Goal: Check status: Check status

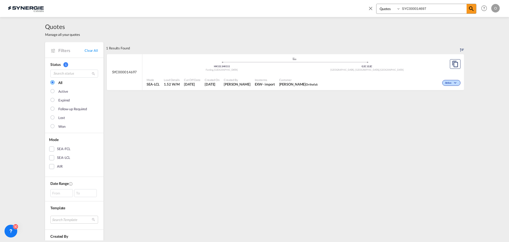
select select "Quotes"
drag, startPoint x: 434, startPoint y: 9, endPoint x: 329, endPoint y: 8, distance: 105.1
click at [329, 9] on div "Bookings Quotes Enquiries SYC000014697 Help Resources Product Release O My Prof…" at bounding box center [255, 8] width 494 height 16
paste input "989"
click at [278, 83] on span "Monty Sud Synergy Sourcing" at bounding box center [302, 84] width 49 height 5
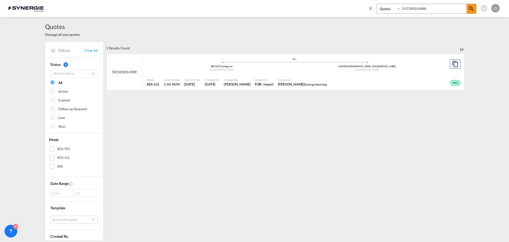
drag, startPoint x: 447, startPoint y: 9, endPoint x: 351, endPoint y: 8, distance: 95.8
click at [352, 8] on div "Bookings Quotes Enquiries SYC000014989 Help Resources Product Release O My Prof…" at bounding box center [255, 8] width 494 height 16
paste input "90"
click at [280, 82] on span "Monty Sud Synergy Sourcing" at bounding box center [304, 84] width 49 height 5
drag, startPoint x: 439, startPoint y: 10, endPoint x: 342, endPoint y: 8, distance: 97.4
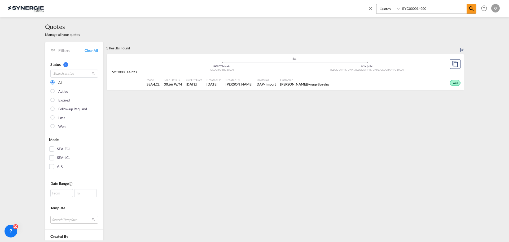
click at [342, 8] on div "Bookings Quotes Enquiries SYC000014990 Help Resources Product Release O My Prof…" at bounding box center [255, 8] width 494 height 16
paste input "5071"
click at [284, 78] on span "Customer" at bounding box center [303, 80] width 49 height 4
drag, startPoint x: 435, startPoint y: 7, endPoint x: 375, endPoint y: 7, distance: 60.5
click at [375, 7] on div "Bookings Quotes Enquiries SYC000015071" at bounding box center [422, 10] width 109 height 13
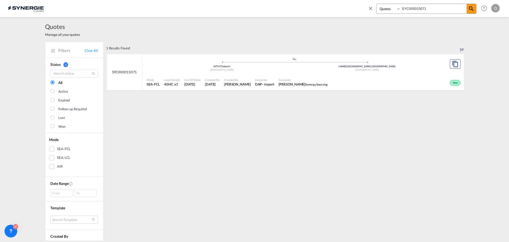
paste input "4229"
type input "SYC000014229"
click at [291, 82] on span "Vincent Peycelon Laura Secord" at bounding box center [303, 84] width 49 height 5
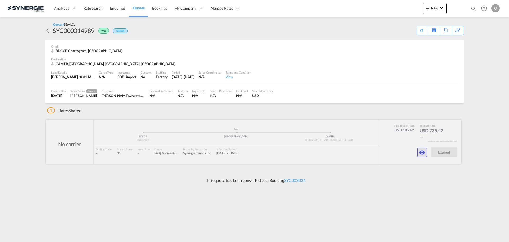
click at [424, 151] on md-icon "icon-eye" at bounding box center [422, 152] width 6 height 6
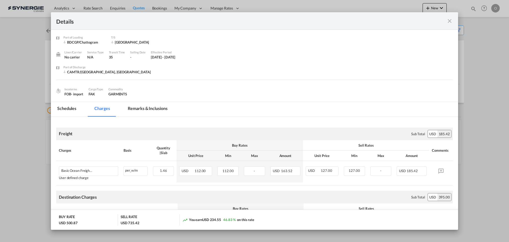
click at [160, 107] on md-tab-item "Remarks & Inclusions" at bounding box center [148, 109] width 52 height 15
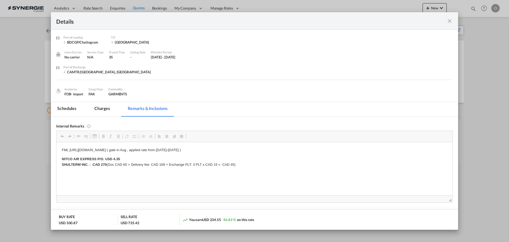
drag, startPoint x: 70, startPoint y: 149, endPoint x: 173, endPoint y: 149, distance: 103.2
copy p "https://app.frontapp.com/open/msg_1hri5ia7?key=qxx6OR1XKqkuPnPD8UZspLztwLz_p28o"
drag, startPoint x: 210, startPoint y: 149, endPoint x: 91, endPoint y: 150, distance: 118.9
click at [70, 150] on p "FML https://app.frontapp.com/open/msg_1hri5ia7?key=qxx6OR1XKqkuPnPD8UZspLztwLz_…" at bounding box center [255, 150] width 386 height 6
drag, startPoint x: 452, startPoint y: 19, endPoint x: 450, endPoint y: 20, distance: 2.9
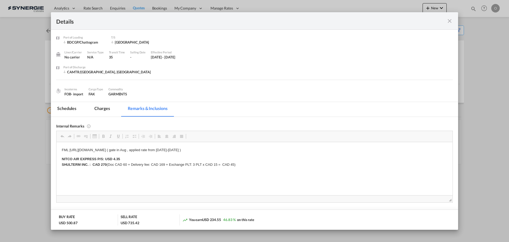
click at [452, 19] on md-icon "icon-close fg-AAA8AD m-0 cursor" at bounding box center [450, 21] width 6 height 6
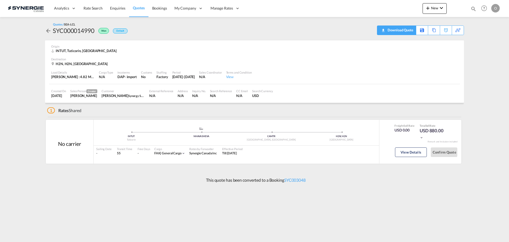
click at [408, 29] on div "Download Quote" at bounding box center [400, 30] width 27 height 8
click at [403, 152] on button "View Details" at bounding box center [411, 152] width 32 height 10
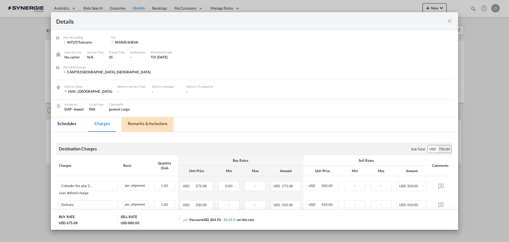
click at [141, 121] on md-tab-item "Remarks & Inclusions" at bounding box center [148, 124] width 52 height 15
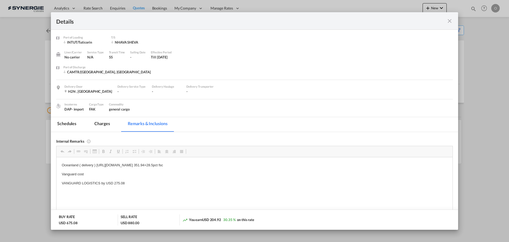
drag, startPoint x: 97, startPoint y: 165, endPoint x: 137, endPoint y: 165, distance: 40.9
drag, startPoint x: 97, startPoint y: 164, endPoint x: 232, endPoint y: 167, distance: 135.9
click at [232, 167] on p "Oceanland ( delivery ) https://app.frontapp.com/open/msg_1hrh2vnz?key=Ykz9IM1Zm…" at bounding box center [255, 165] width 386 height 6
click at [451, 19] on md-icon "icon-close fg-AAA8AD m-0 cursor" at bounding box center [450, 21] width 6 height 6
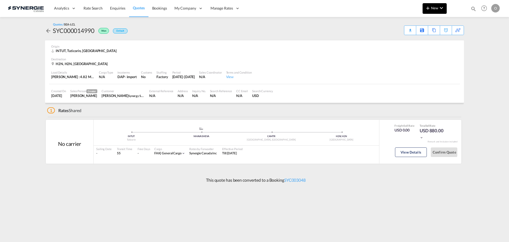
click at [442, 10] on md-icon "icon-chevron-down" at bounding box center [442, 8] width 6 height 6
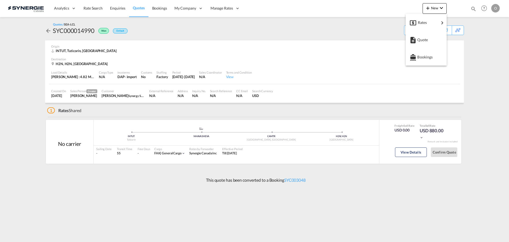
click at [479, 11] on md-backdrop at bounding box center [254, 121] width 509 height 242
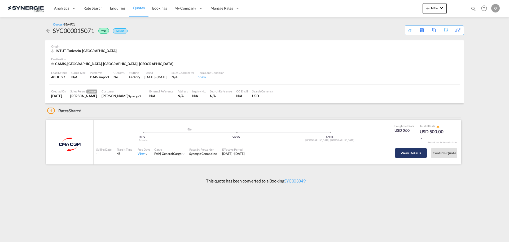
click at [406, 155] on button "View Details" at bounding box center [411, 153] width 32 height 10
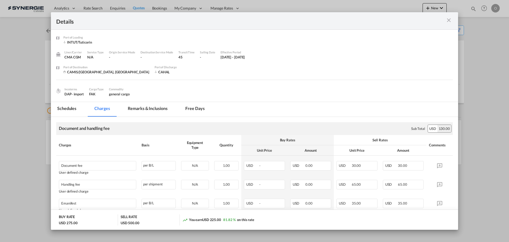
click at [154, 109] on md-tab-item "Remarks & Inclusions" at bounding box center [148, 109] width 52 height 15
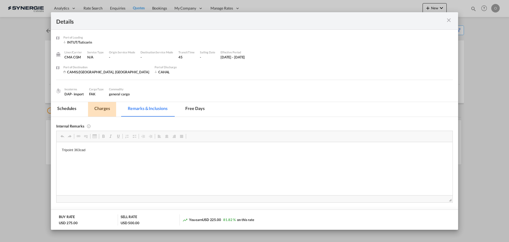
click at [104, 110] on md-tab-item "Charges" at bounding box center [102, 109] width 28 height 15
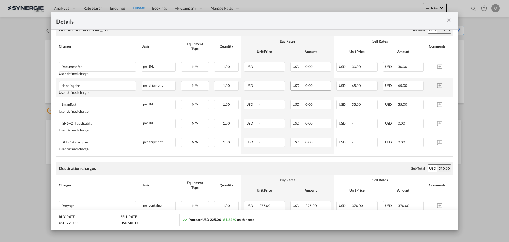
scroll to position [125, 0]
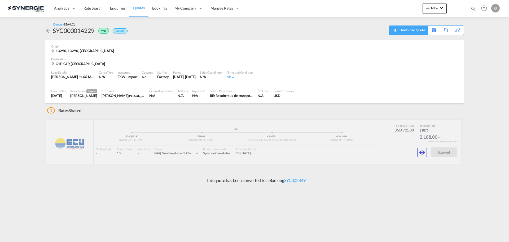
click at [420, 31] on div "Download Quote" at bounding box center [412, 30] width 27 height 8
click at [422, 152] on md-icon "icon-eye" at bounding box center [422, 152] width 6 height 6
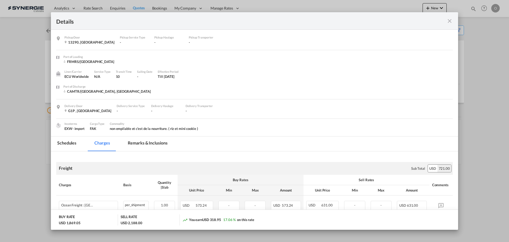
click at [143, 144] on md-tab-item "Remarks & Inclusions" at bounding box center [148, 143] width 52 height 15
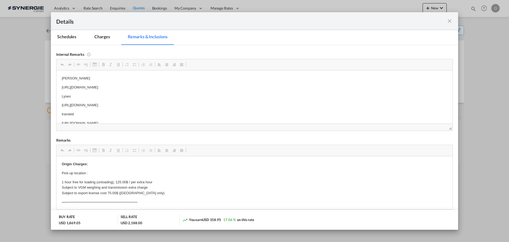
click at [451, 22] on md-icon "icon-close fg-AAA8AD m-0 cursor" at bounding box center [450, 21] width 6 height 6
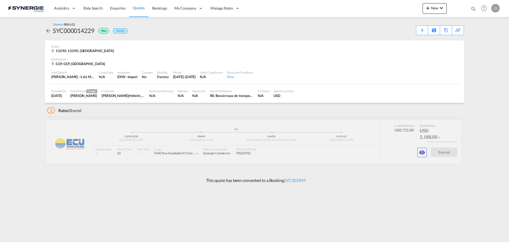
scroll to position [7, 0]
